Goal: Register for event/course

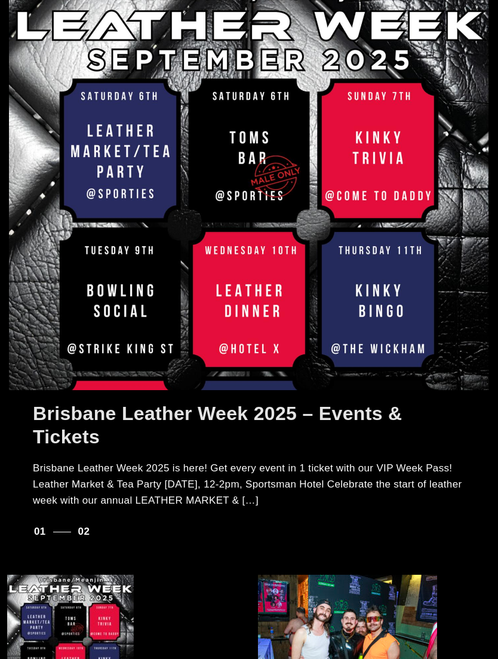
scroll to position [198, 0]
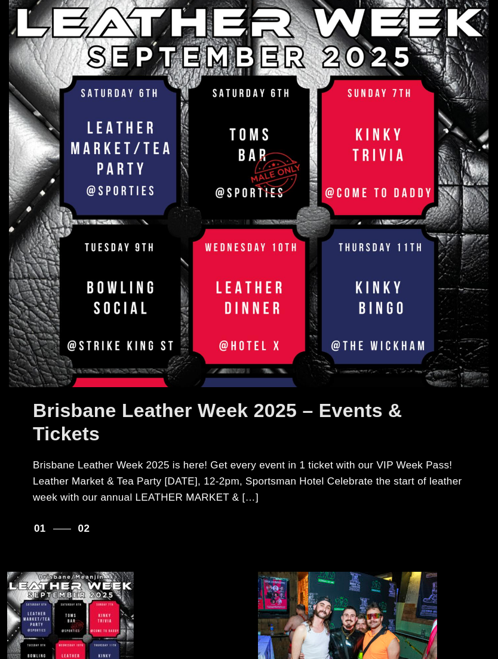
click at [95, 150] on div at bounding box center [249, 179] width 481 height 418
click at [96, 147] on div at bounding box center [249, 179] width 481 height 418
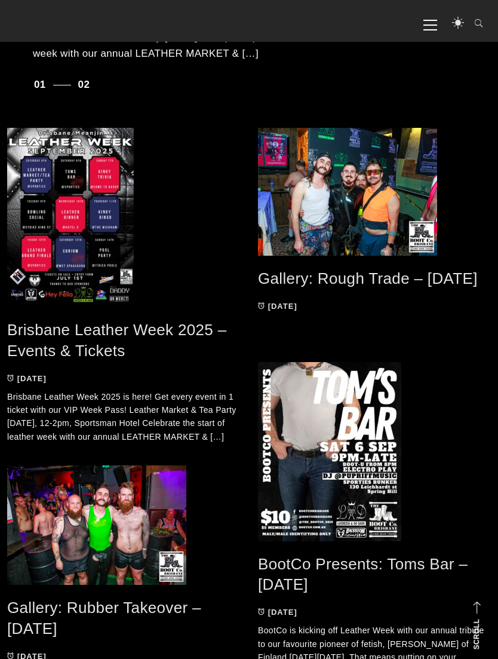
scroll to position [584, 0]
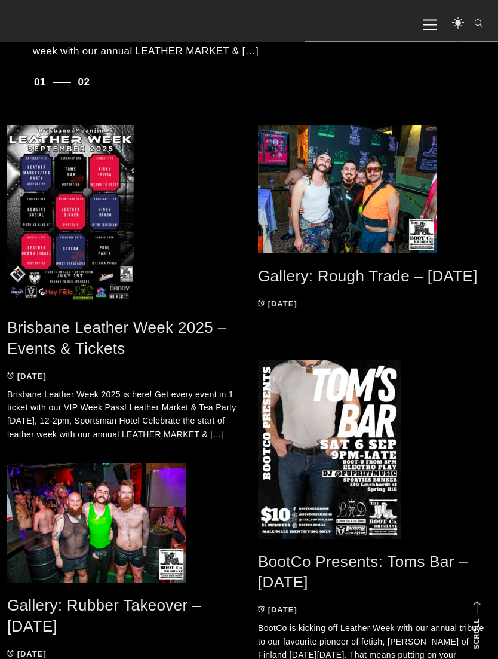
click at [57, 314] on div "Brisbane Leather Week 2025 – Events & Tickets [DATE] [DATE] [GEOGRAPHIC_DATA] L…" at bounding box center [123, 284] width 233 height 316
click at [47, 197] on span at bounding box center [123, 215] width 233 height 179
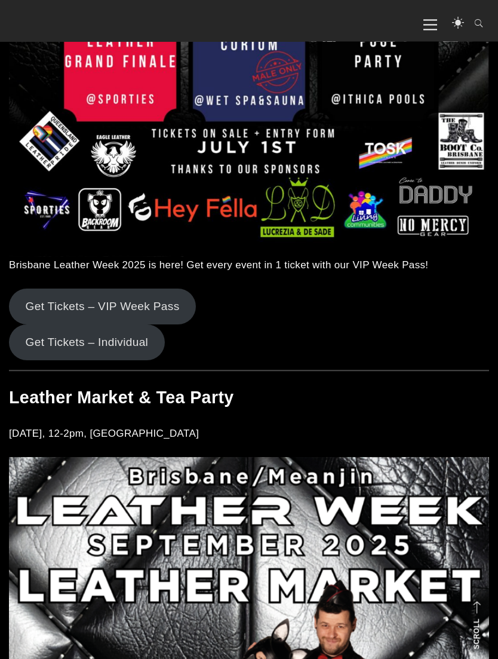
scroll to position [664, 0]
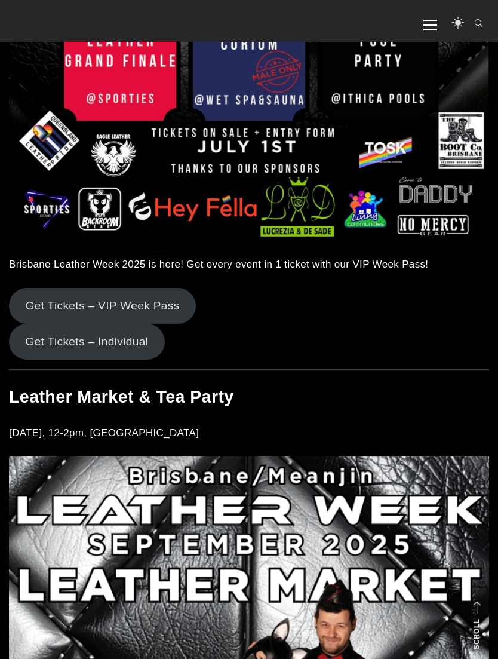
click at [98, 297] on link "Get Tickets – VIP Week Pass" at bounding box center [102, 306] width 187 height 36
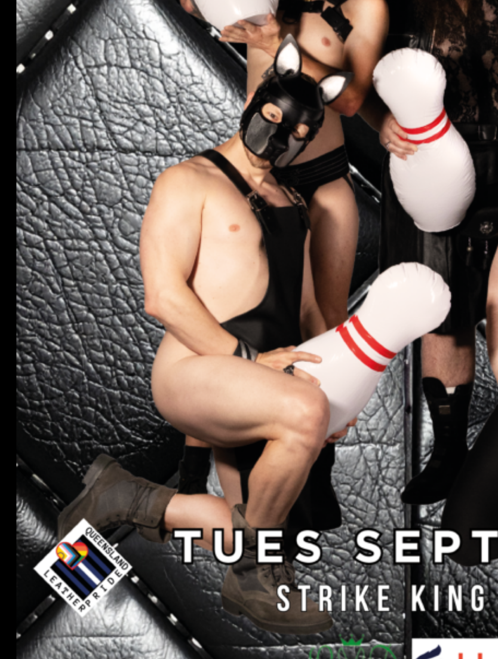
scroll to position [2975, 0]
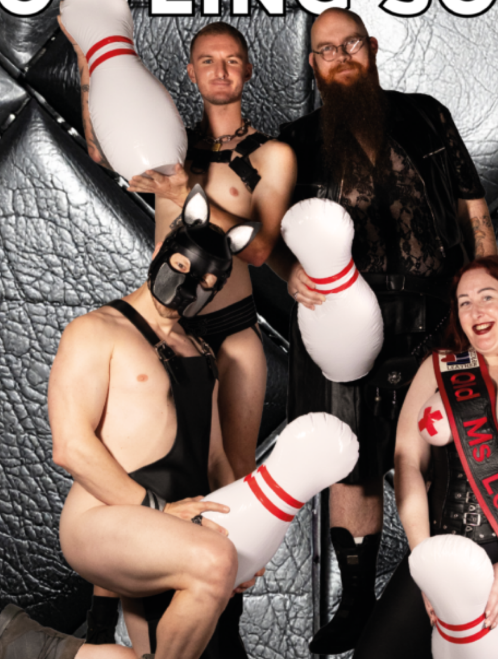
click at [204, 256] on img at bounding box center [225, 379] width 433 height 612
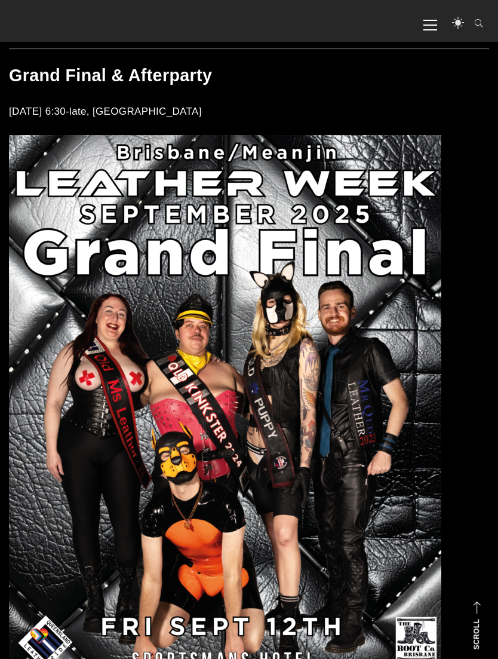
scroll to position [5633, 0]
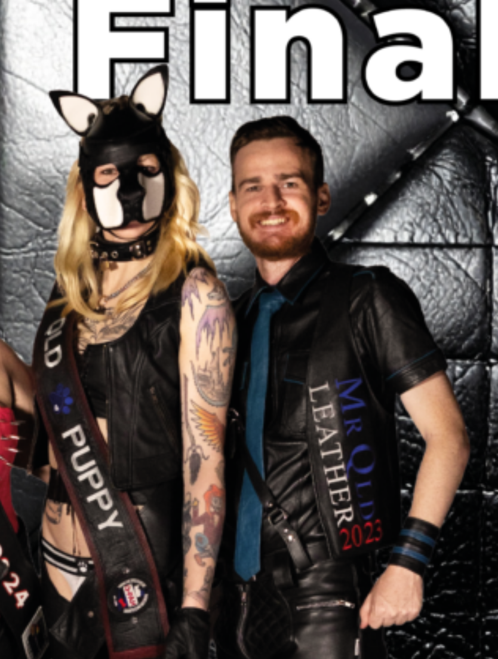
click at [138, 171] on img at bounding box center [225, 417] width 433 height 612
click at [137, 171] on img at bounding box center [225, 417] width 433 height 612
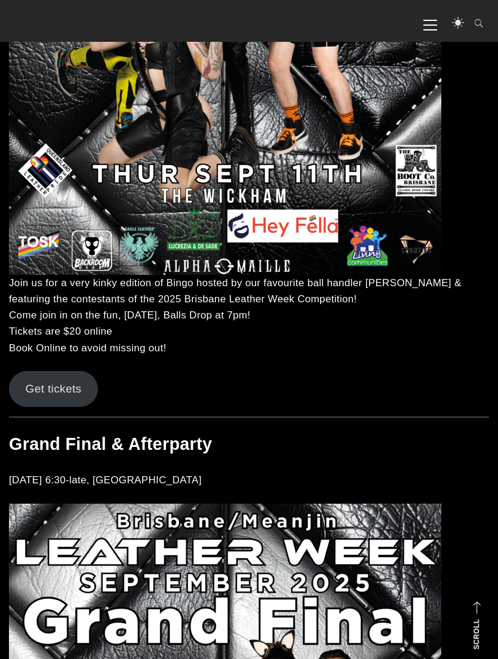
scroll to position [5137, 0]
